Goal: Obtain resource: Obtain resource

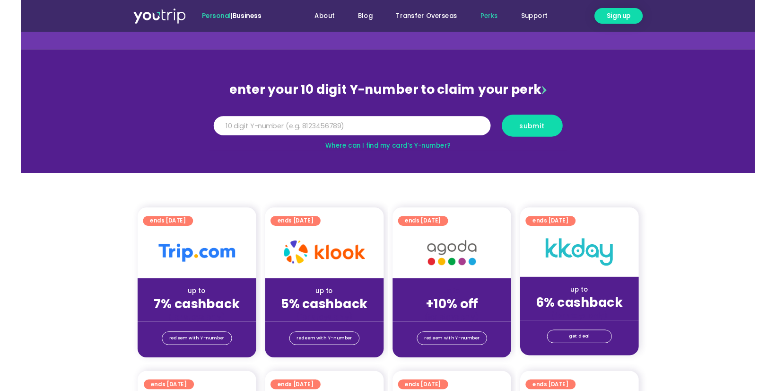
scroll to position [58, 0]
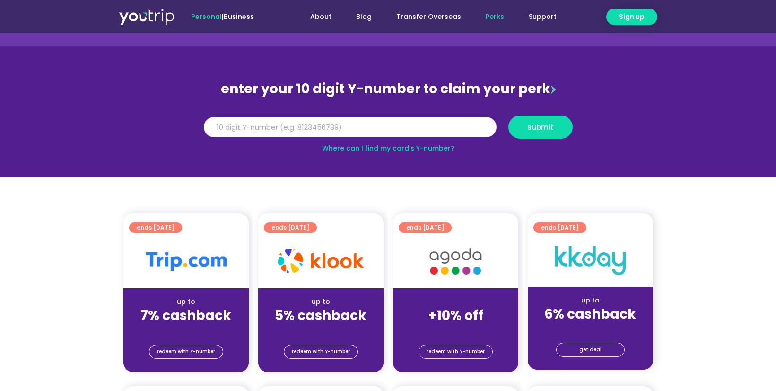
click at [382, 127] on input "Y Number" at bounding box center [350, 127] width 293 height 21
type input "8101761767"
click at [550, 128] on span "submit" at bounding box center [540, 126] width 26 height 7
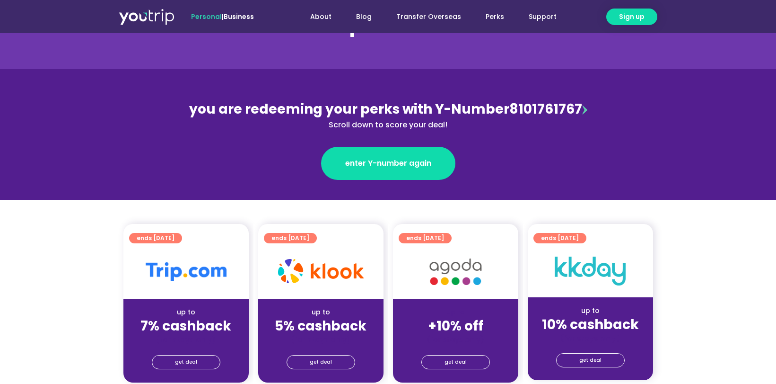
scroll to position [63, 0]
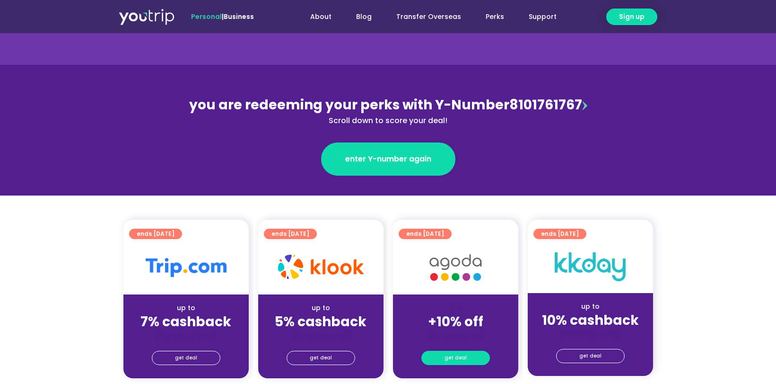
click at [470, 360] on link "get deal" at bounding box center [455, 357] width 69 height 14
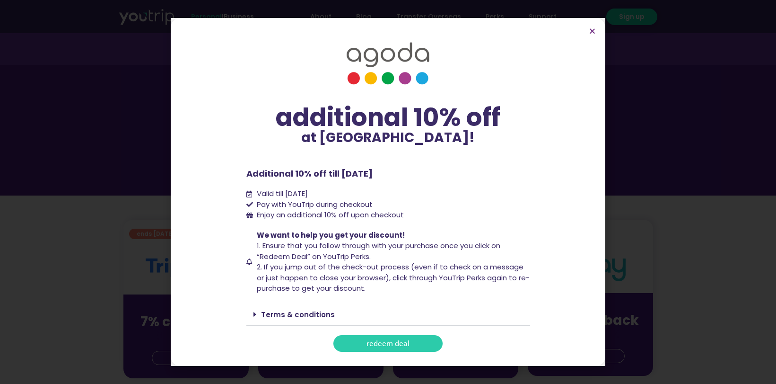
click at [403, 341] on span "redeem deal" at bounding box center [388, 343] width 43 height 7
